Goal: Find specific page/section: Find specific page/section

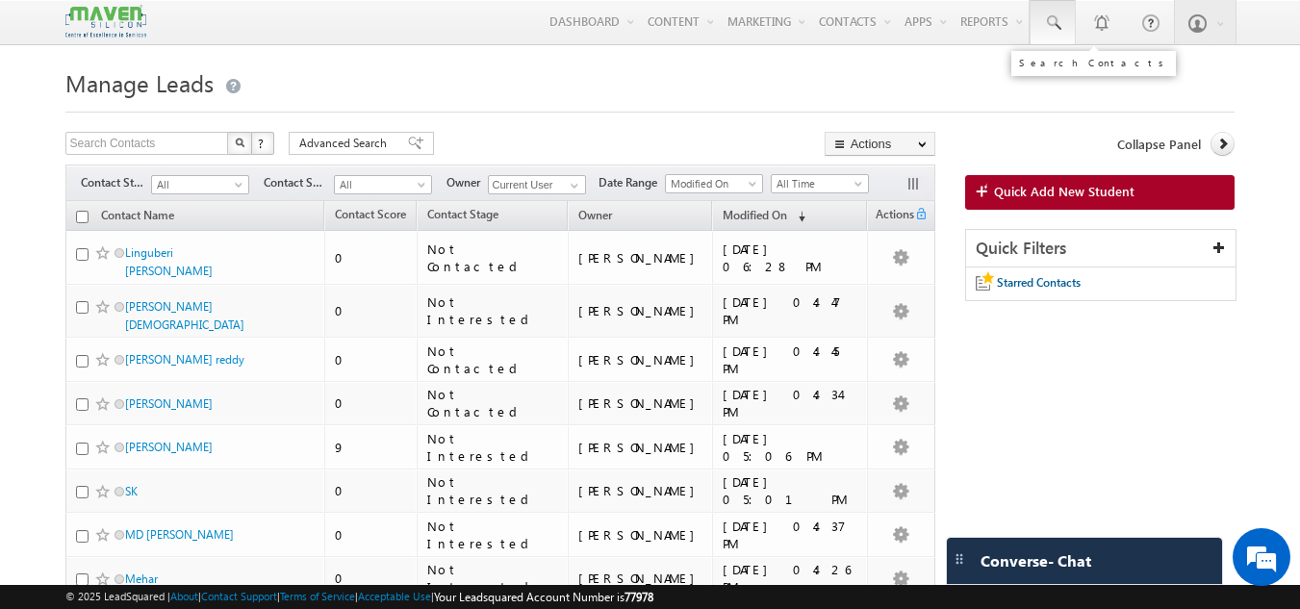
click at [1053, 13] on span at bounding box center [1052, 22] width 19 height 19
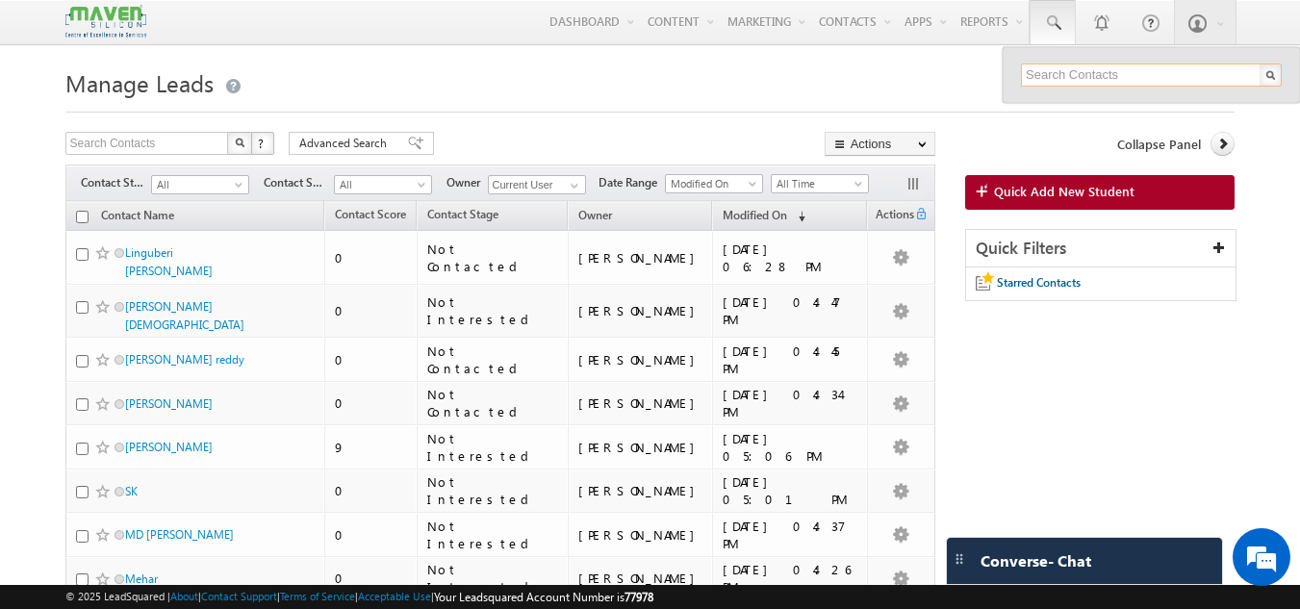
paste input "[EMAIL_ADDRESS][DOMAIN_NAME]"
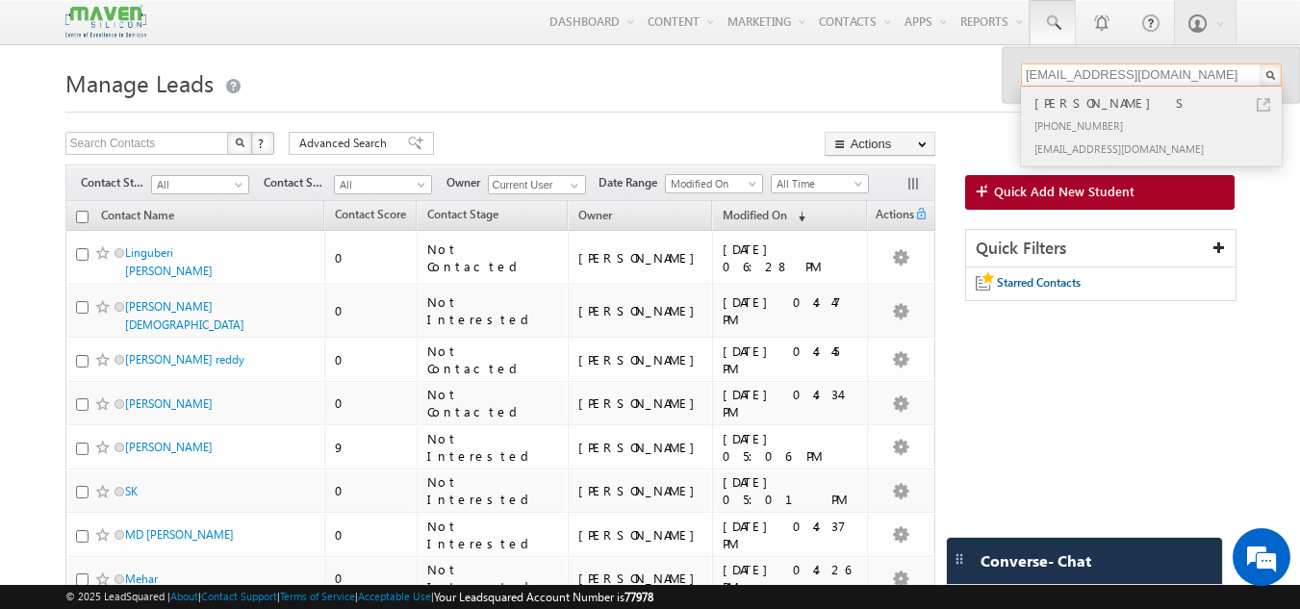
type input "[EMAIL_ADDRESS][DOMAIN_NAME]"
drag, startPoint x: 1091, startPoint y: 109, endPoint x: 1119, endPoint y: 102, distance: 28.7
click at [1119, 102] on div "[PERSON_NAME] S" at bounding box center [1160, 102] width 258 height 21
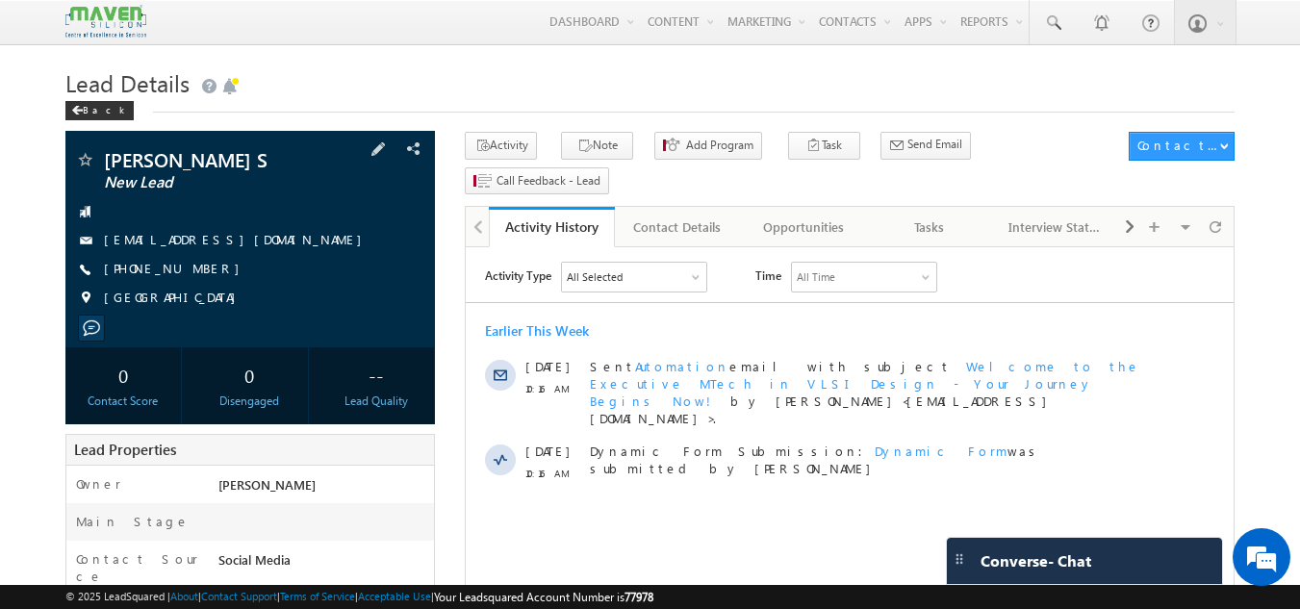
click at [212, 267] on div "[PHONE_NUMBER]" at bounding box center [250, 269] width 351 height 19
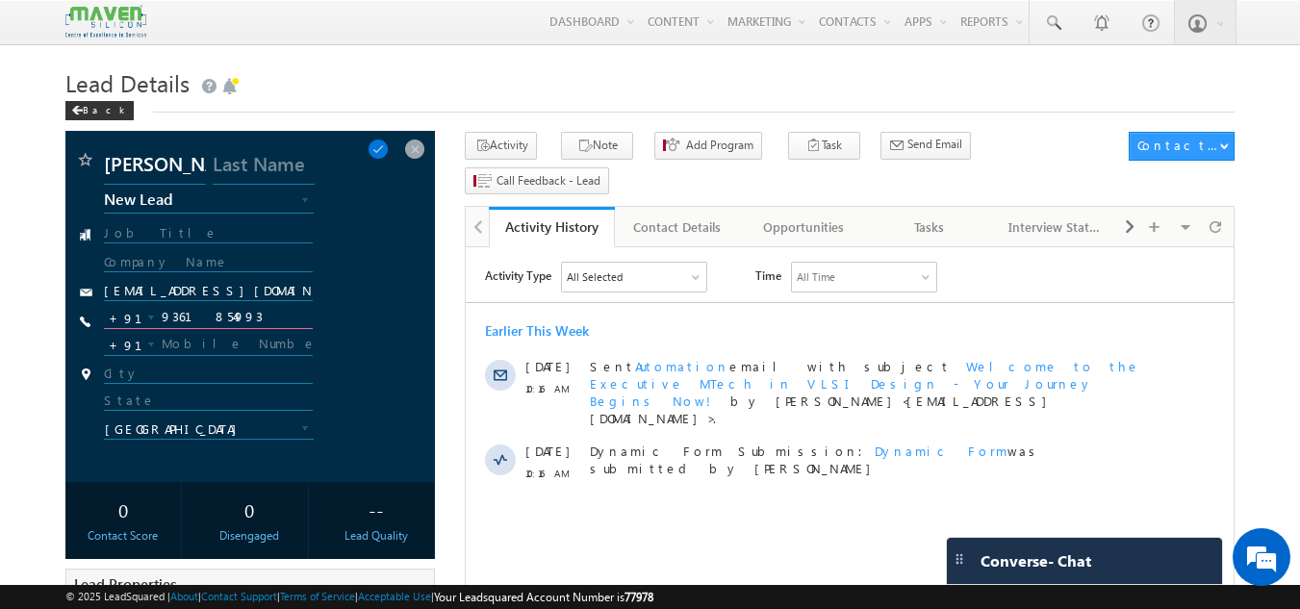
click at [206, 312] on input "9361854993" at bounding box center [209, 317] width 210 height 23
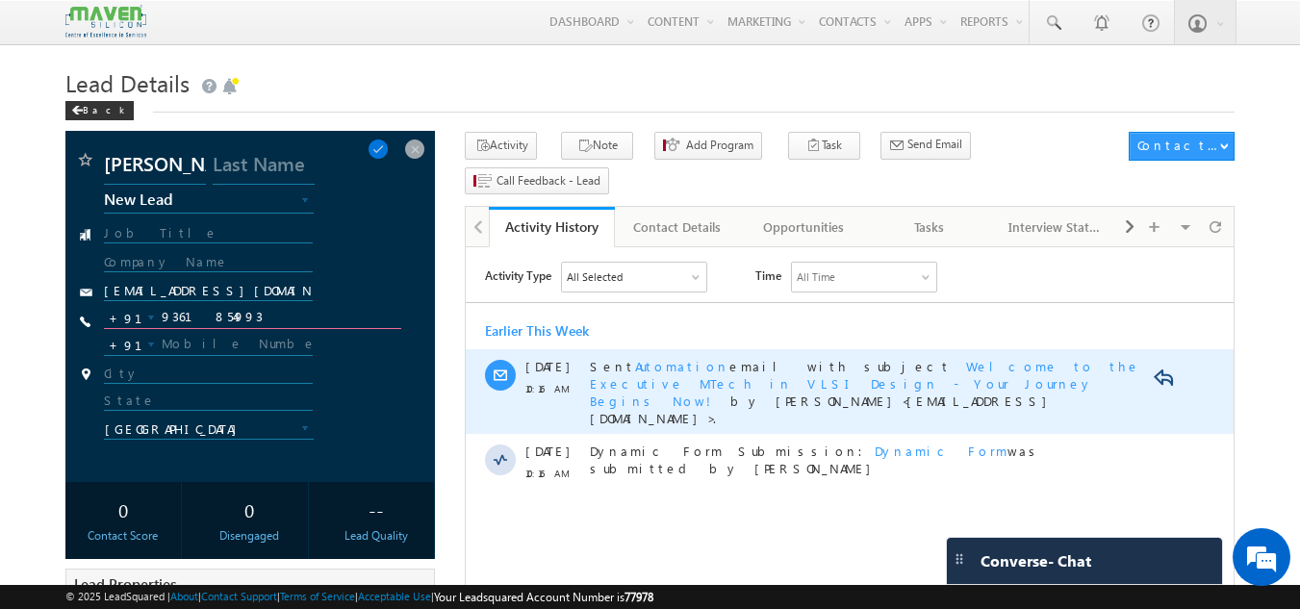
click at [651, 363] on span "Automation" at bounding box center [682, 366] width 94 height 16
click at [661, 363] on span "Automation" at bounding box center [682, 366] width 94 height 16
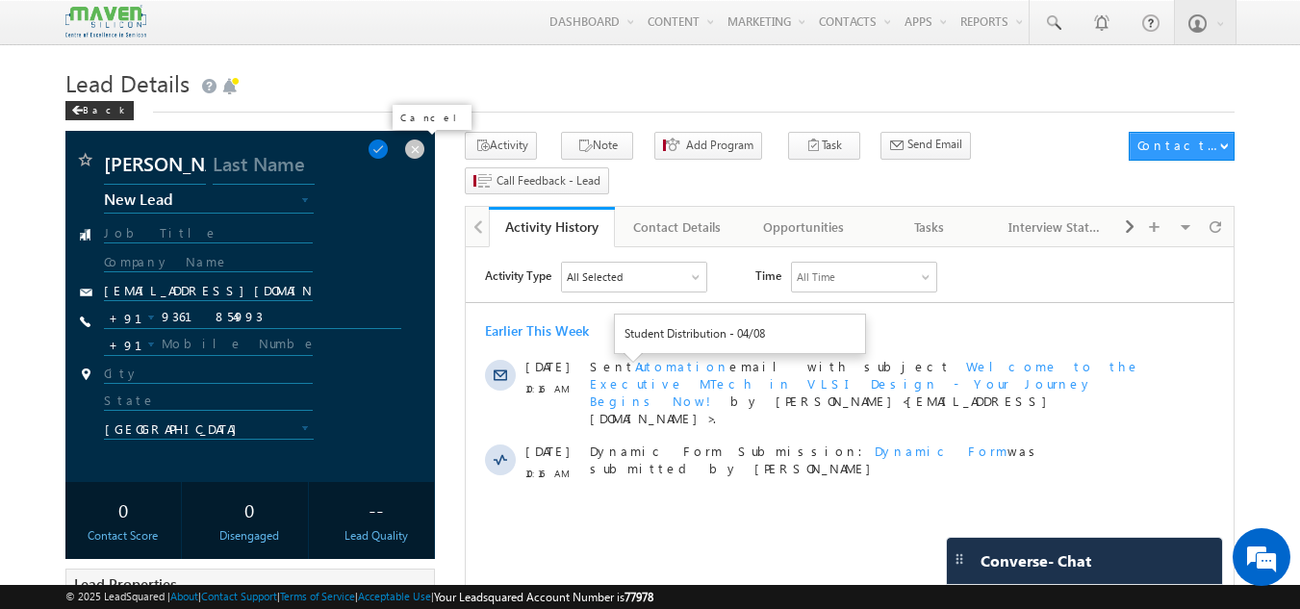
click at [416, 152] on span at bounding box center [414, 149] width 21 height 21
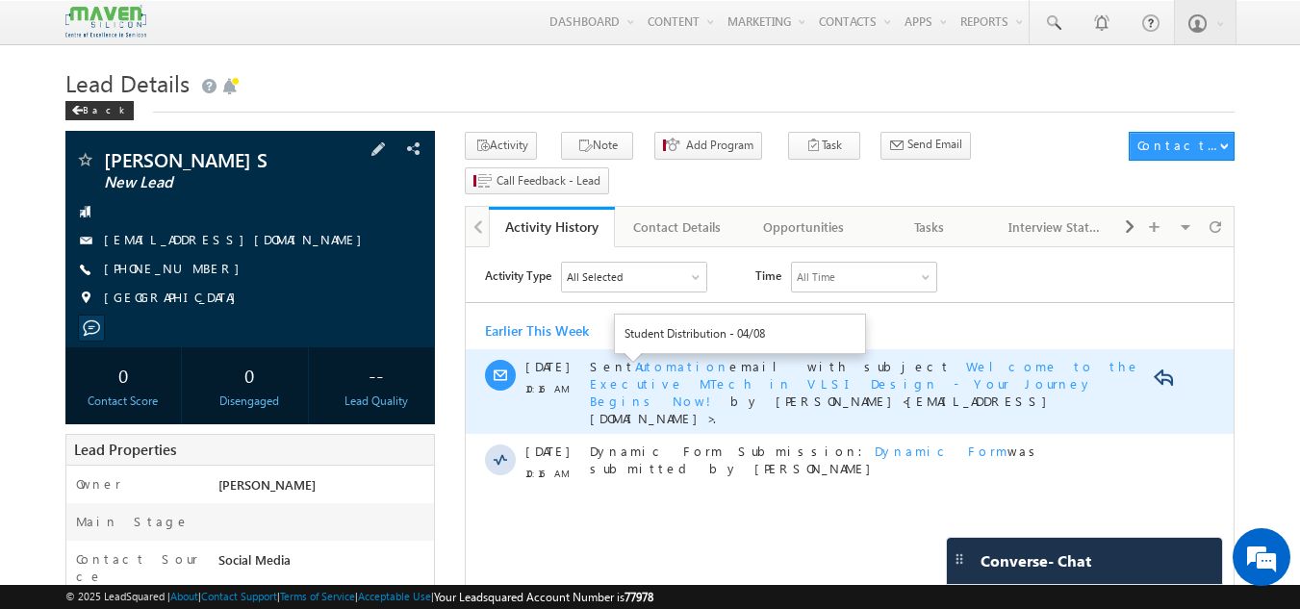
click at [1060, 363] on span "Welcome to the Executive MTech in VLSI Design - Your Journey Begins Now!" at bounding box center [865, 383] width 551 height 51
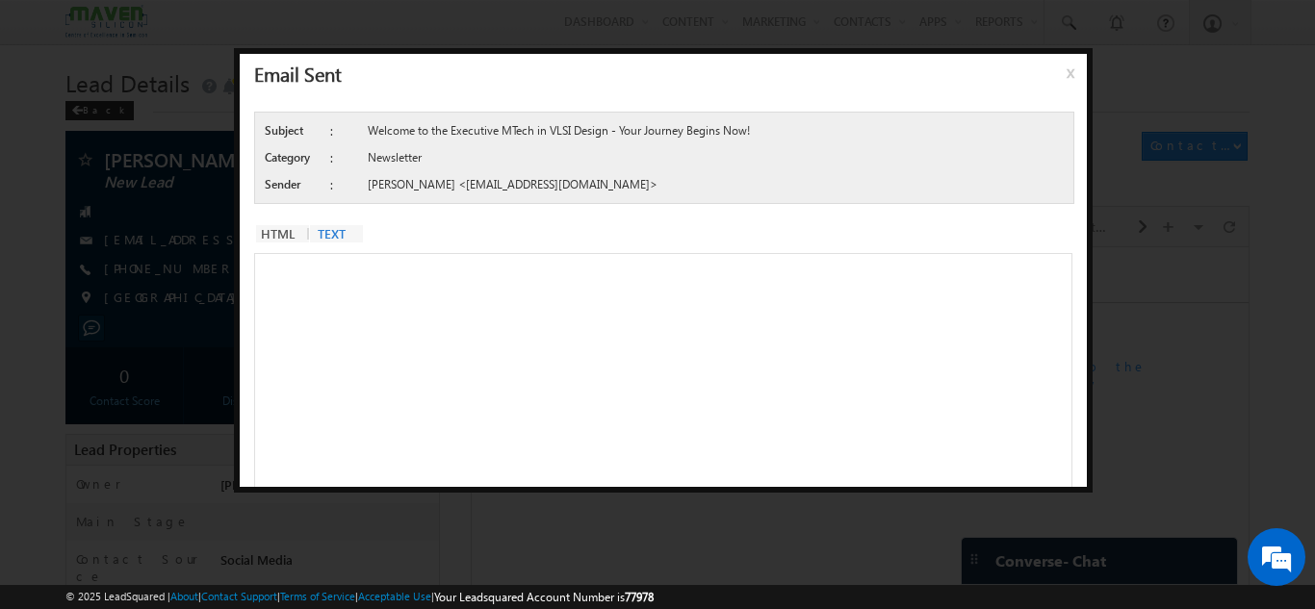
click at [1071, 79] on span "x" at bounding box center [1073, 80] width 15 height 35
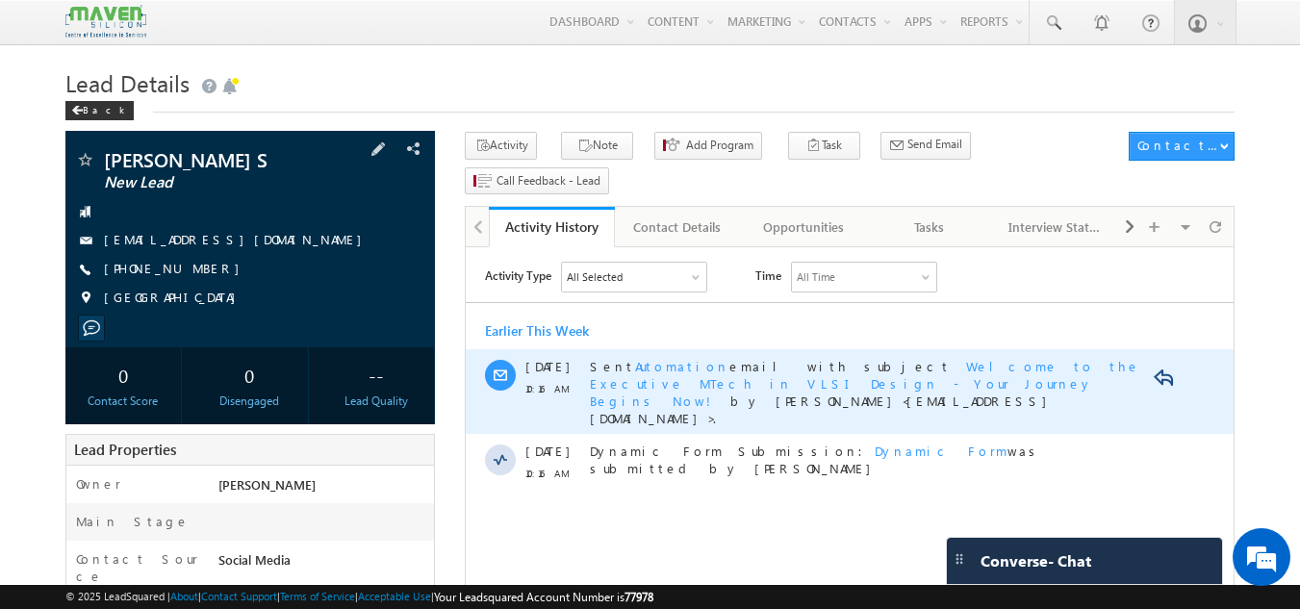
click at [662, 386] on div "Sent Automation Student Distribution - 04/08 email with subject Welcome to the …" at bounding box center [871, 391] width 562 height 67
click at [833, 365] on span "Welcome to the Executive MTech in VLSI Design - Your Journey Begins Now!" at bounding box center [865, 383] width 551 height 51
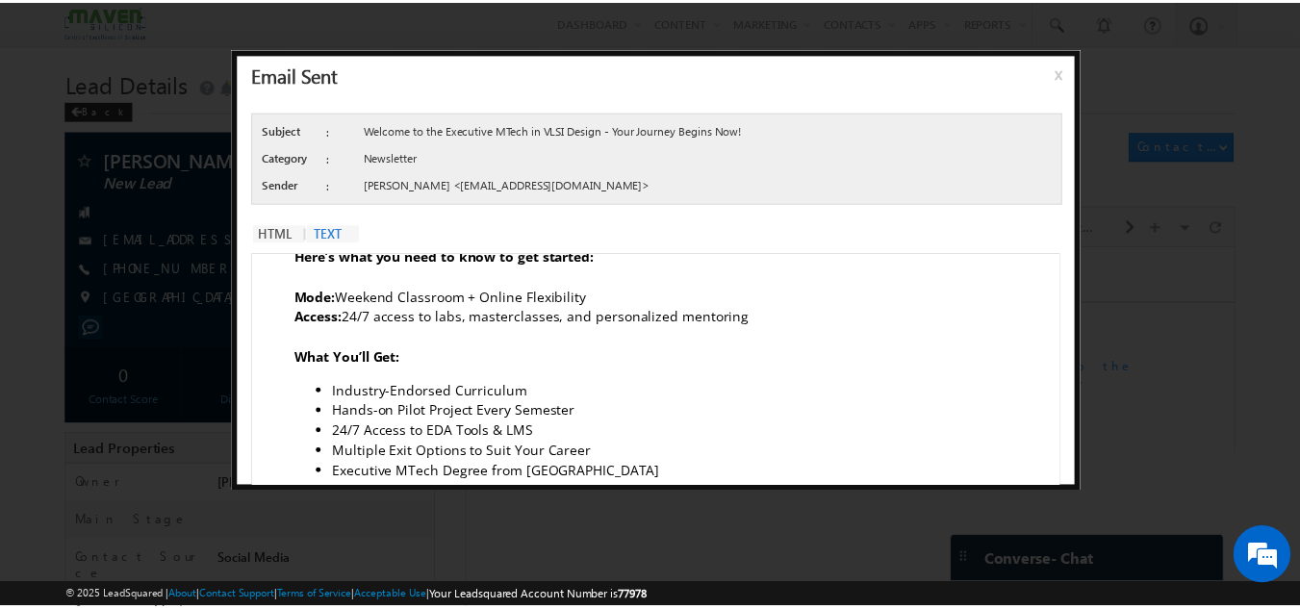
scroll to position [385, 0]
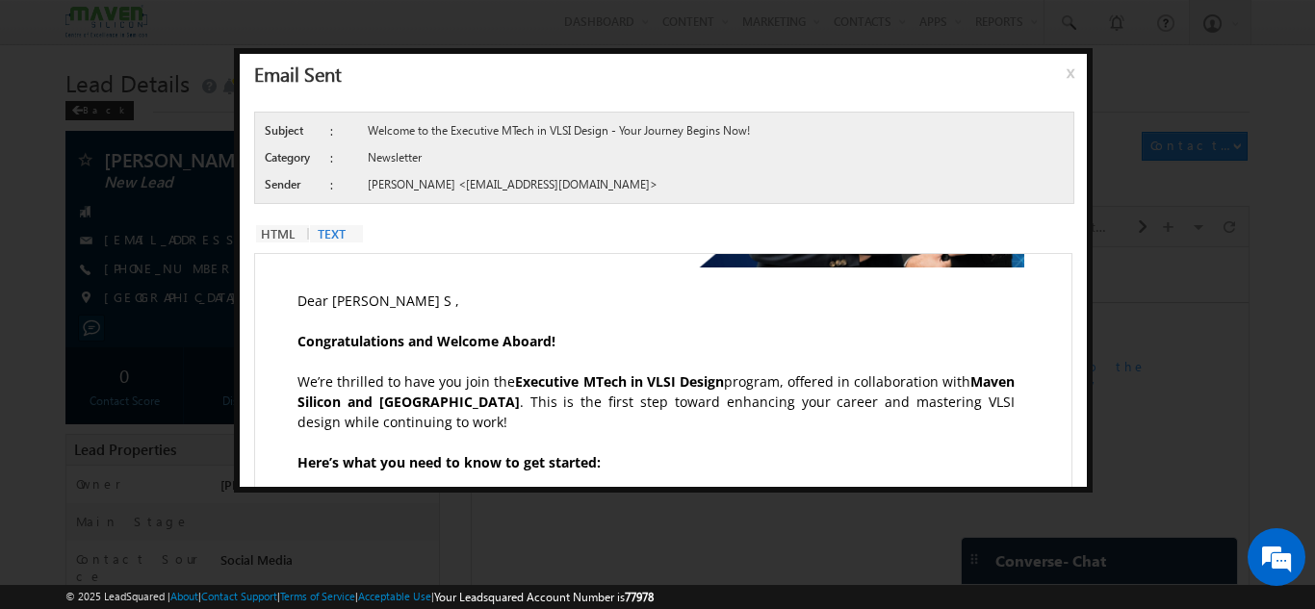
click at [1077, 79] on span "x" at bounding box center [1073, 80] width 15 height 35
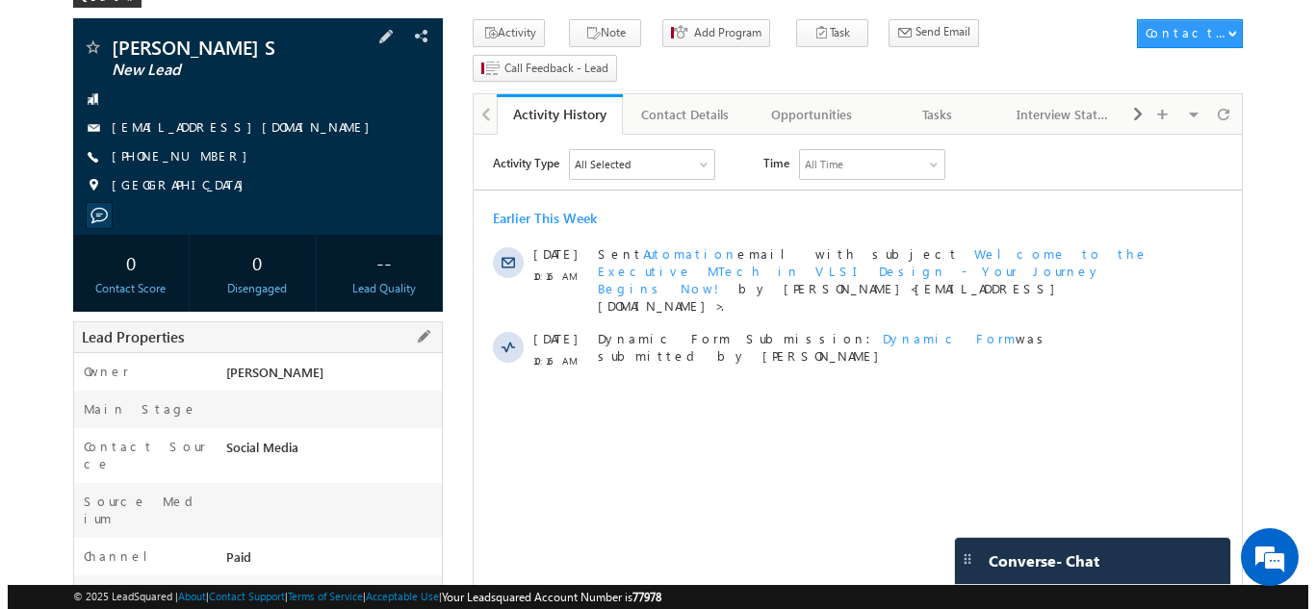
scroll to position [110, 0]
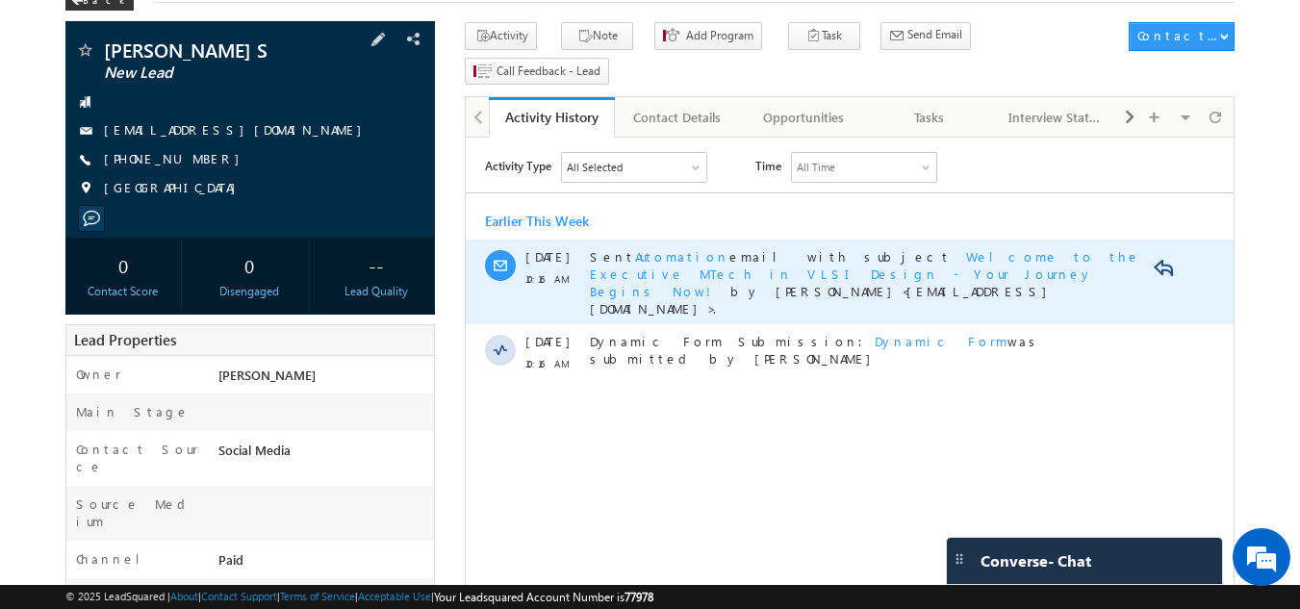
click at [653, 248] on span "Automation" at bounding box center [682, 256] width 94 height 16
click at [937, 256] on span "Welcome to the Executive MTech in VLSI Design - Your Journey Begins Now!" at bounding box center [865, 273] width 551 height 51
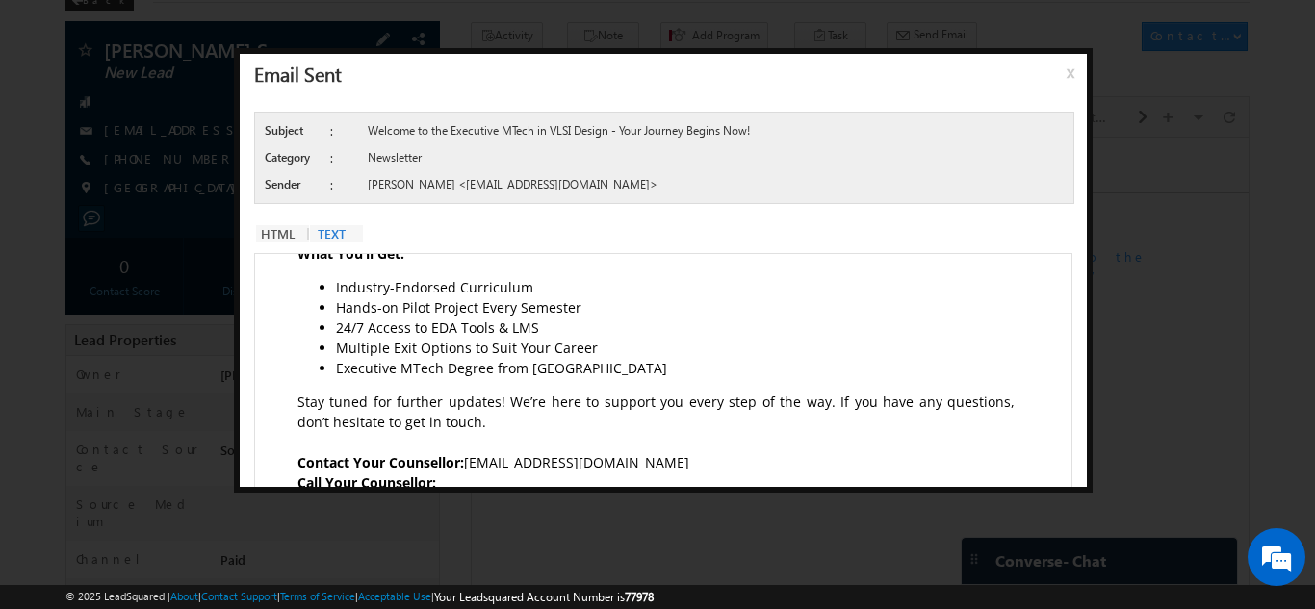
scroll to position [731, 0]
